Goal: Task Accomplishment & Management: Manage account settings

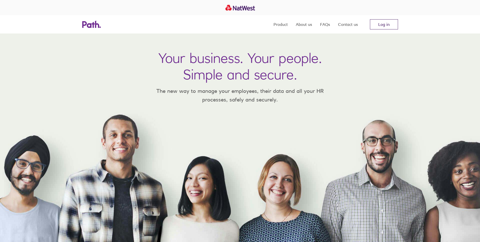
click at [387, 24] on link "Log in" at bounding box center [384, 24] width 28 height 10
click at [387, 27] on link "Log in" at bounding box center [384, 24] width 28 height 10
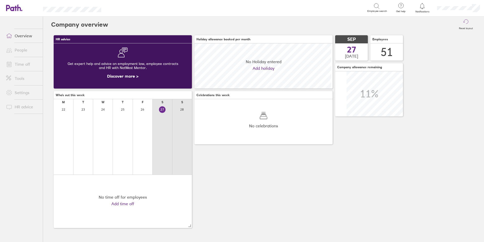
scroll to position [45, 138]
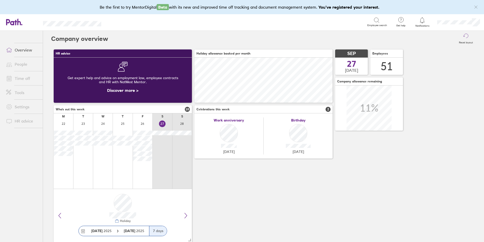
click at [20, 77] on link "Time off" at bounding box center [22, 78] width 41 height 10
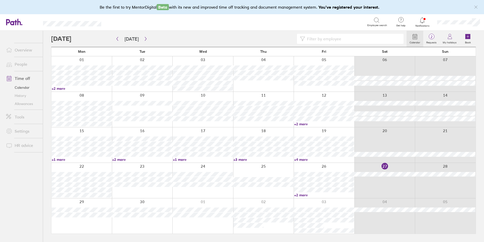
click at [302, 194] on link "+2 more" at bounding box center [324, 194] width 60 height 5
click at [286, 165] on div at bounding box center [263, 180] width 61 height 35
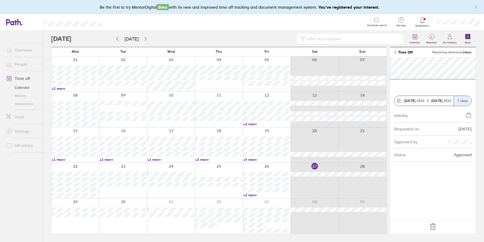
click at [333, 137] on div at bounding box center [315, 144] width 48 height 35
